Goal: Task Accomplishment & Management: Complete application form

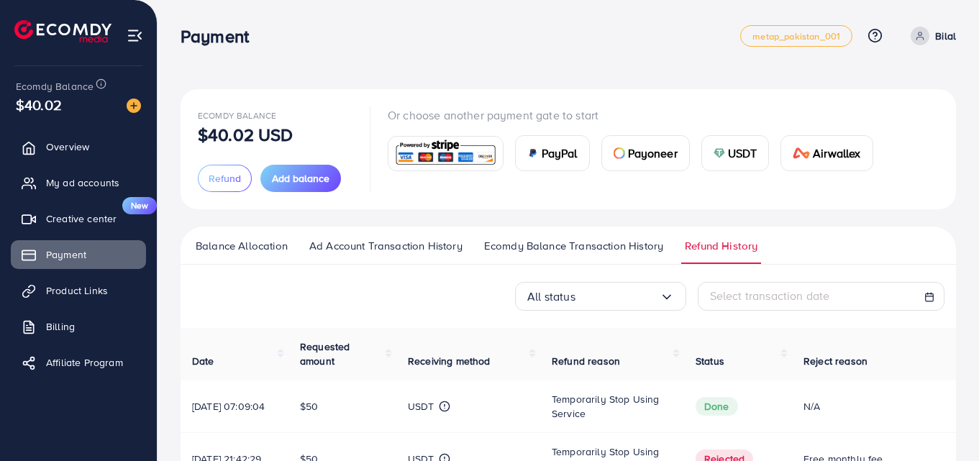
click at [602, 116] on p "Or choose another payment gate to start" at bounding box center [636, 114] width 497 height 17
click at [473, 209] on div "Ecomdy Balance $40.02 USD Refund Add balance Or choose another payment gate to …" at bounding box center [569, 149] width 776 height 120
click at [422, 53] on div "Payment metap_pakistan_001 Help Center Contact Support Plans and Pricing Term a…" at bounding box center [569, 36] width 776 height 40
drag, startPoint x: 181, startPoint y: 32, endPoint x: 278, endPoint y: 33, distance: 96.4
click at [278, 33] on div "Payment" at bounding box center [461, 36] width 560 height 21
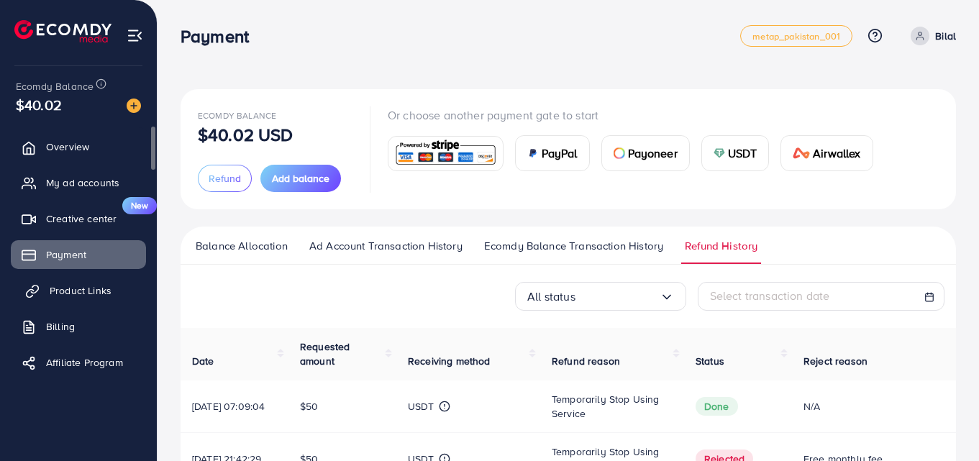
drag, startPoint x: 91, startPoint y: 269, endPoint x: 89, endPoint y: 278, distance: 9.8
click at [91, 268] on link "Payment" at bounding box center [78, 254] width 135 height 29
click at [86, 304] on link "Product Links" at bounding box center [78, 290] width 135 height 29
click at [78, 289] on span "Product Links" at bounding box center [81, 290] width 62 height 14
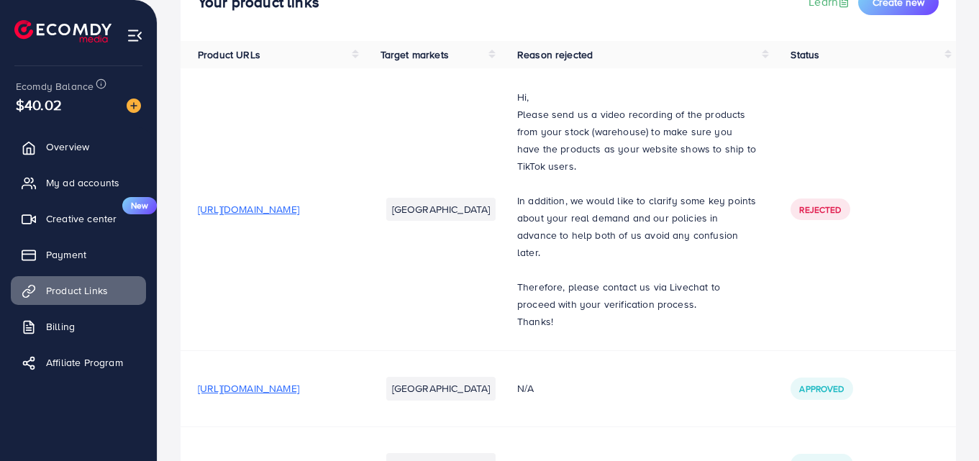
scroll to position [110, 0]
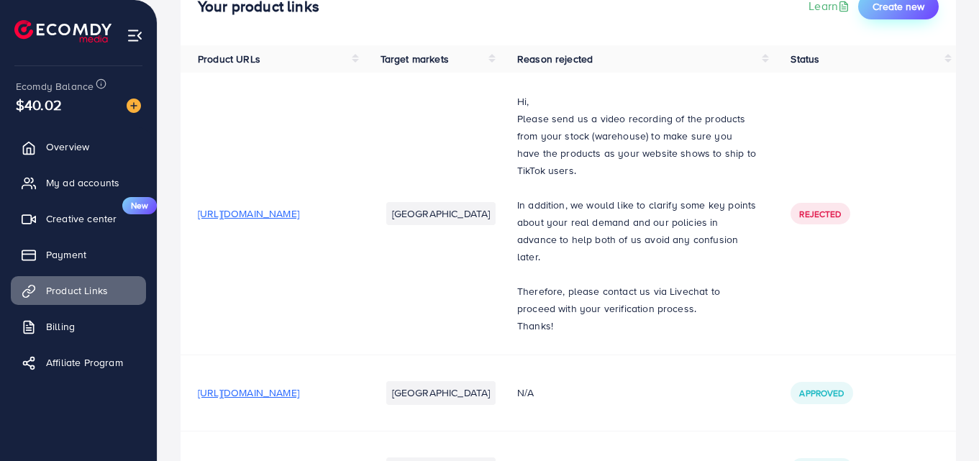
click at [875, 12] on span "Create new" at bounding box center [899, 6] width 52 height 14
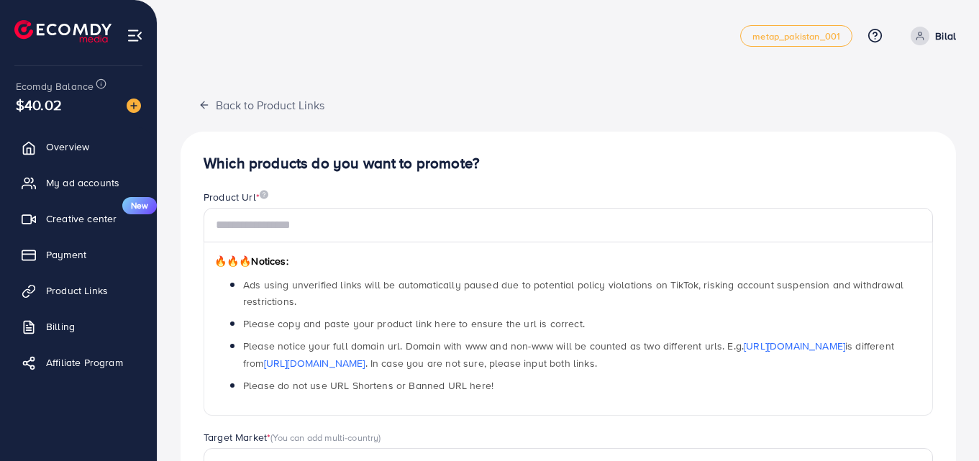
click at [371, 194] on div "Product Url *" at bounding box center [569, 199] width 730 height 18
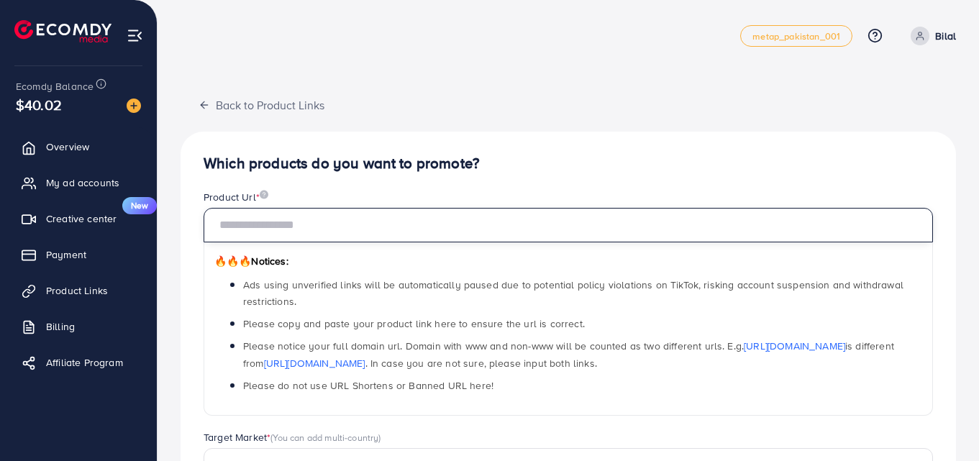
click at [376, 218] on input "text" at bounding box center [569, 225] width 730 height 35
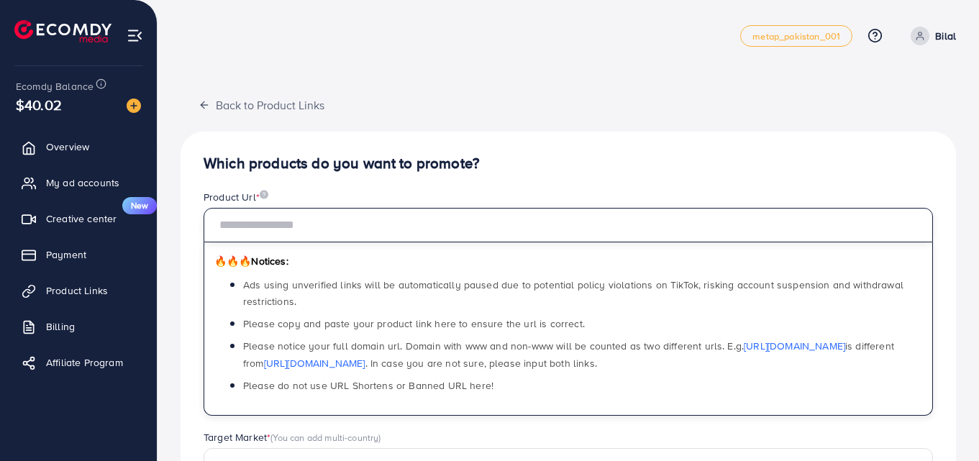
paste input "**********"
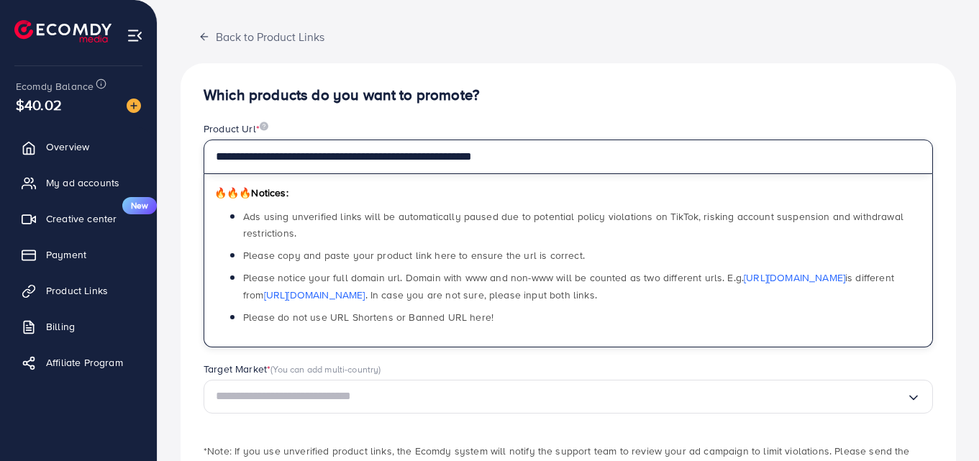
scroll to position [173, 0]
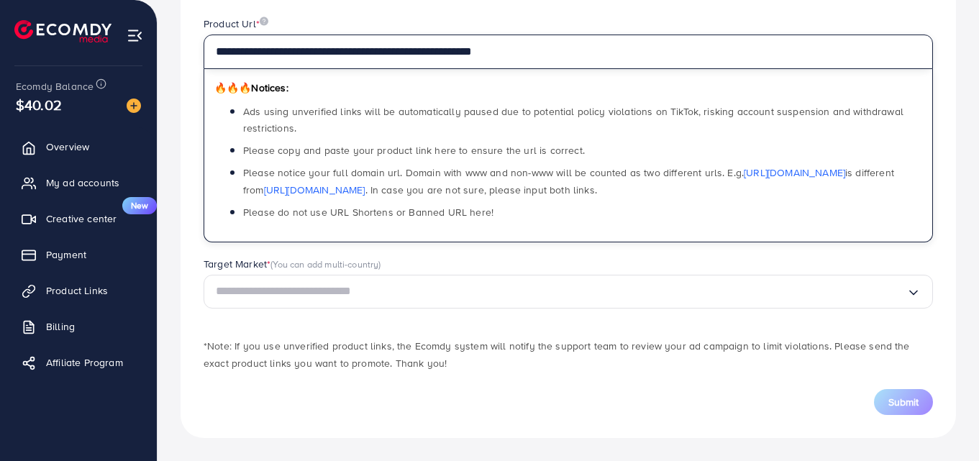
type input "**********"
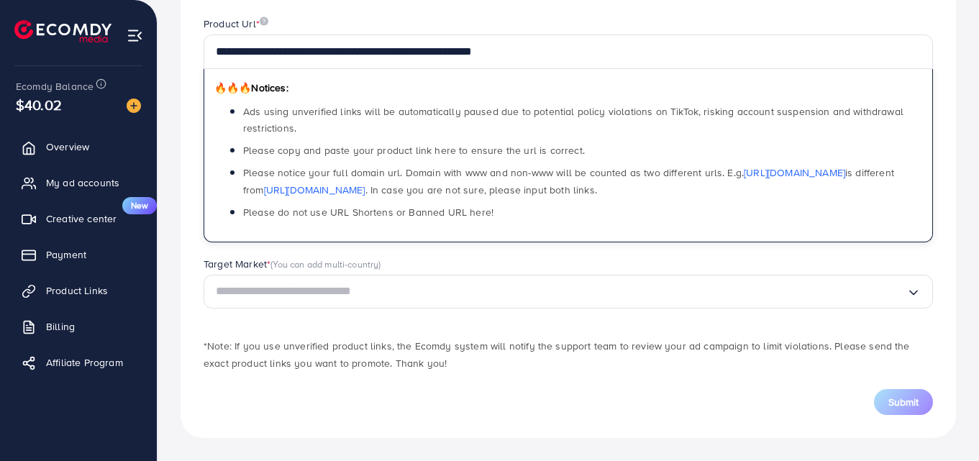
click at [361, 301] on input "Search for option" at bounding box center [561, 292] width 691 height 22
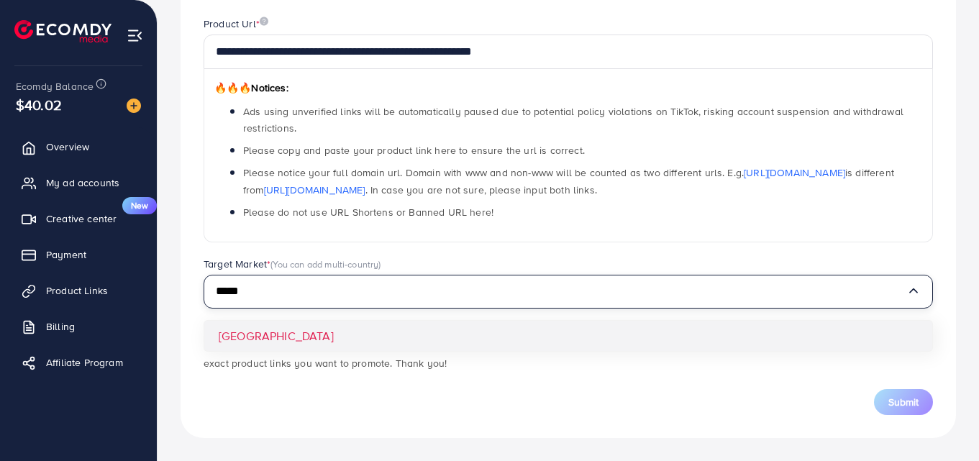
type input "*****"
click at [316, 333] on div "**********" at bounding box center [569, 198] width 776 height 480
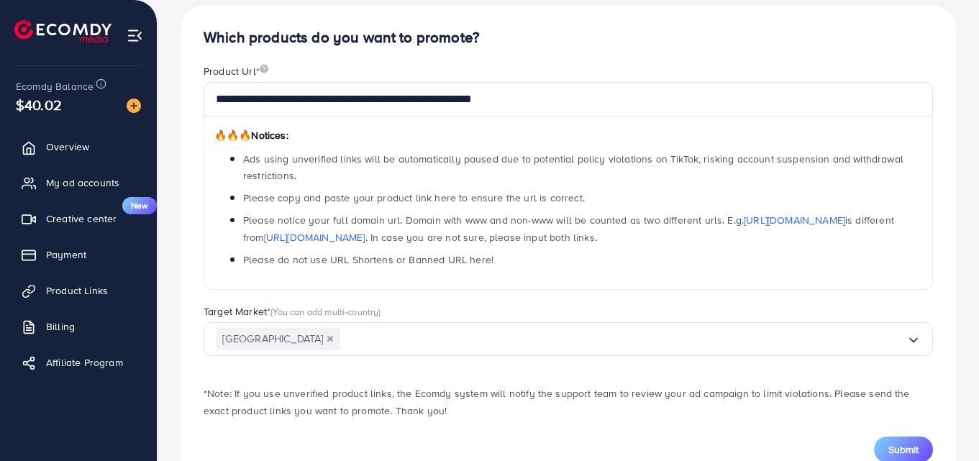
scroll to position [125, 0]
click at [896, 455] on span "Submit" at bounding box center [904, 450] width 30 height 14
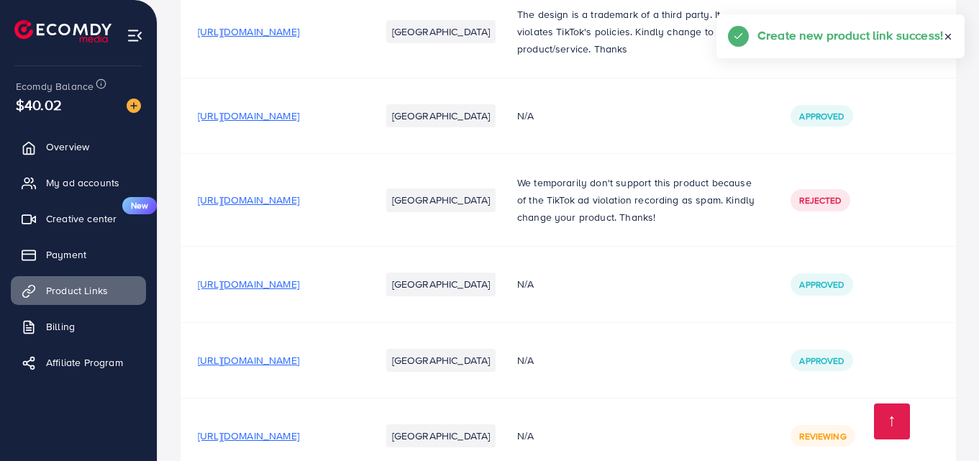
scroll to position [693, 0]
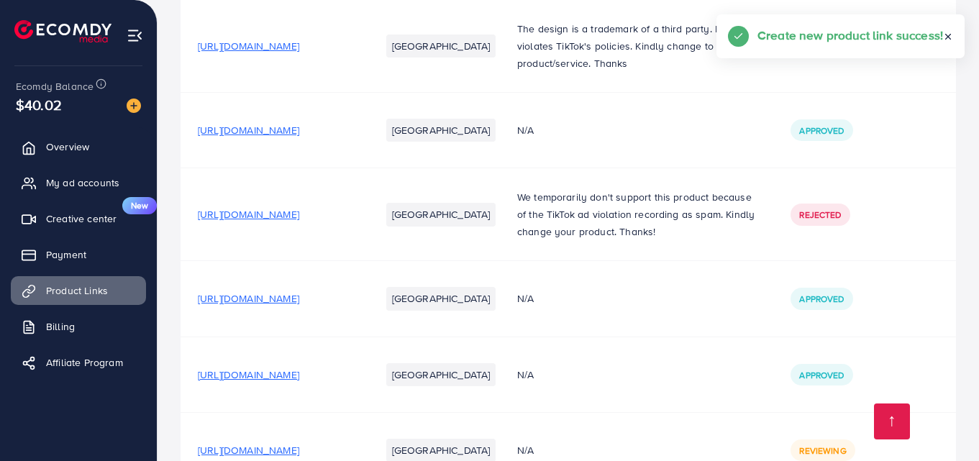
click at [949, 40] on icon at bounding box center [948, 37] width 10 height 10
